Goal: Task Accomplishment & Management: Use online tool/utility

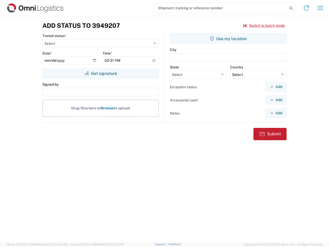
click at [221, 8] on input "search" at bounding box center [220, 8] width 133 height 10
click at [291, 8] on icon at bounding box center [290, 8] width 7 height 7
click at [306, 8] on icon at bounding box center [306, 8] width 8 height 8
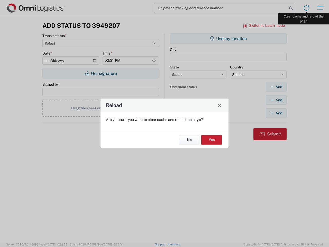
click at [320, 8] on div "Reload Are you sure, you want to clear cache and reload the page? No Yes" at bounding box center [164, 123] width 329 height 247
click at [264, 25] on div "Reload Are you sure, you want to clear cache and reload the page? No Yes" at bounding box center [164, 123] width 329 height 247
click at [100, 73] on div "Reload Are you sure, you want to clear cache and reload the page? No Yes" at bounding box center [164, 123] width 329 height 247
click at [228, 39] on div "Reload Are you sure, you want to clear cache and reload the page? No Yes" at bounding box center [164, 123] width 329 height 247
click at [276, 87] on div "Reload Are you sure, you want to clear cache and reload the page? No Yes" at bounding box center [164, 123] width 329 height 247
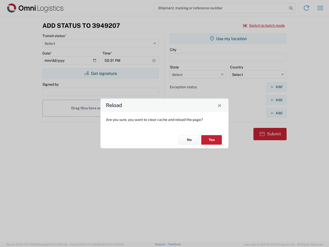
click at [276, 100] on div "Reload Are you sure, you want to clear cache and reload the page? No Yes" at bounding box center [164, 123] width 329 height 247
click at [276, 113] on div "Reload Are you sure, you want to clear cache and reload the page? No Yes" at bounding box center [164, 123] width 329 height 247
